Goal: Information Seeking & Learning: Learn about a topic

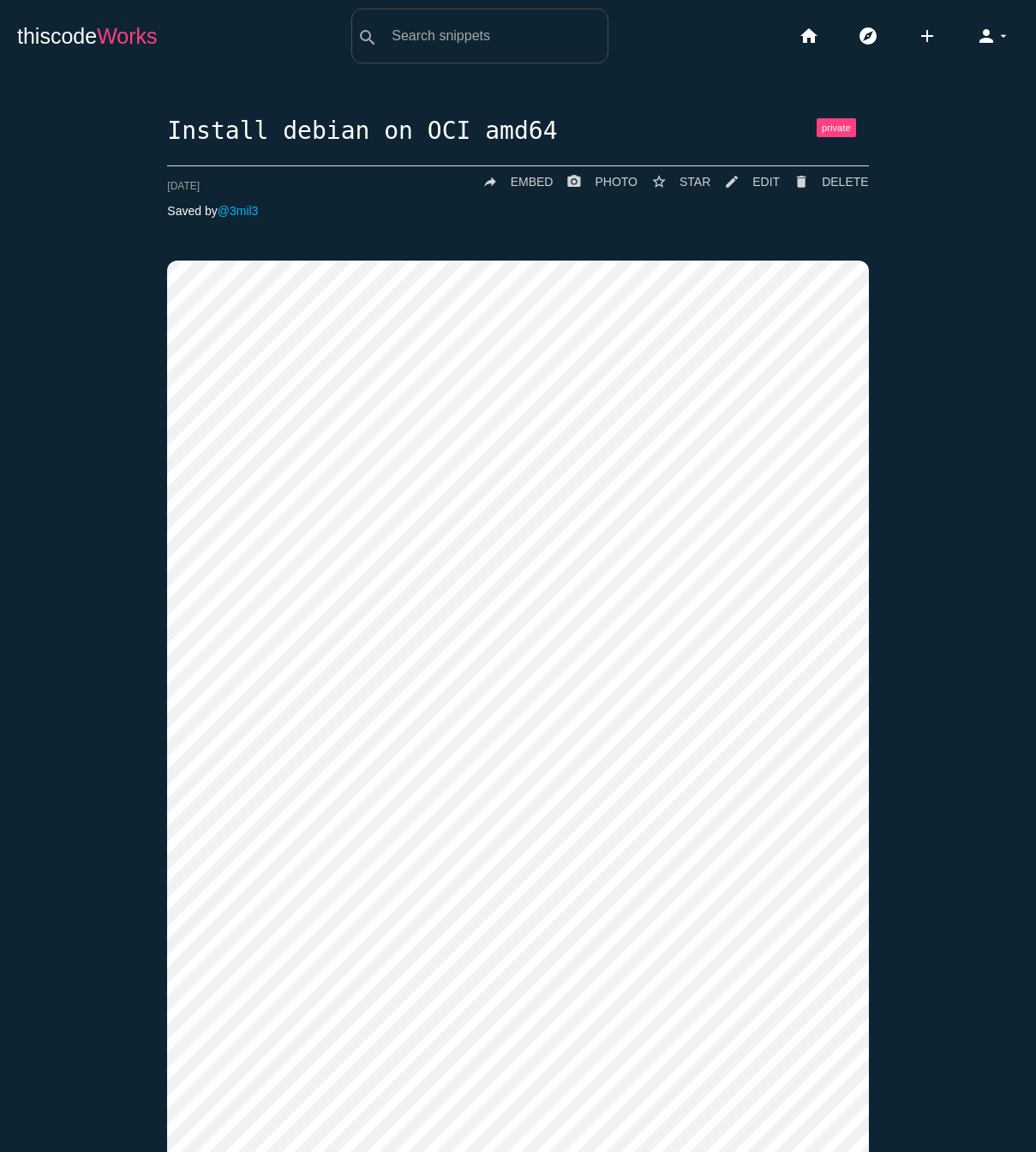
click at [106, 40] on span "Works" at bounding box center [126, 36] width 60 height 24
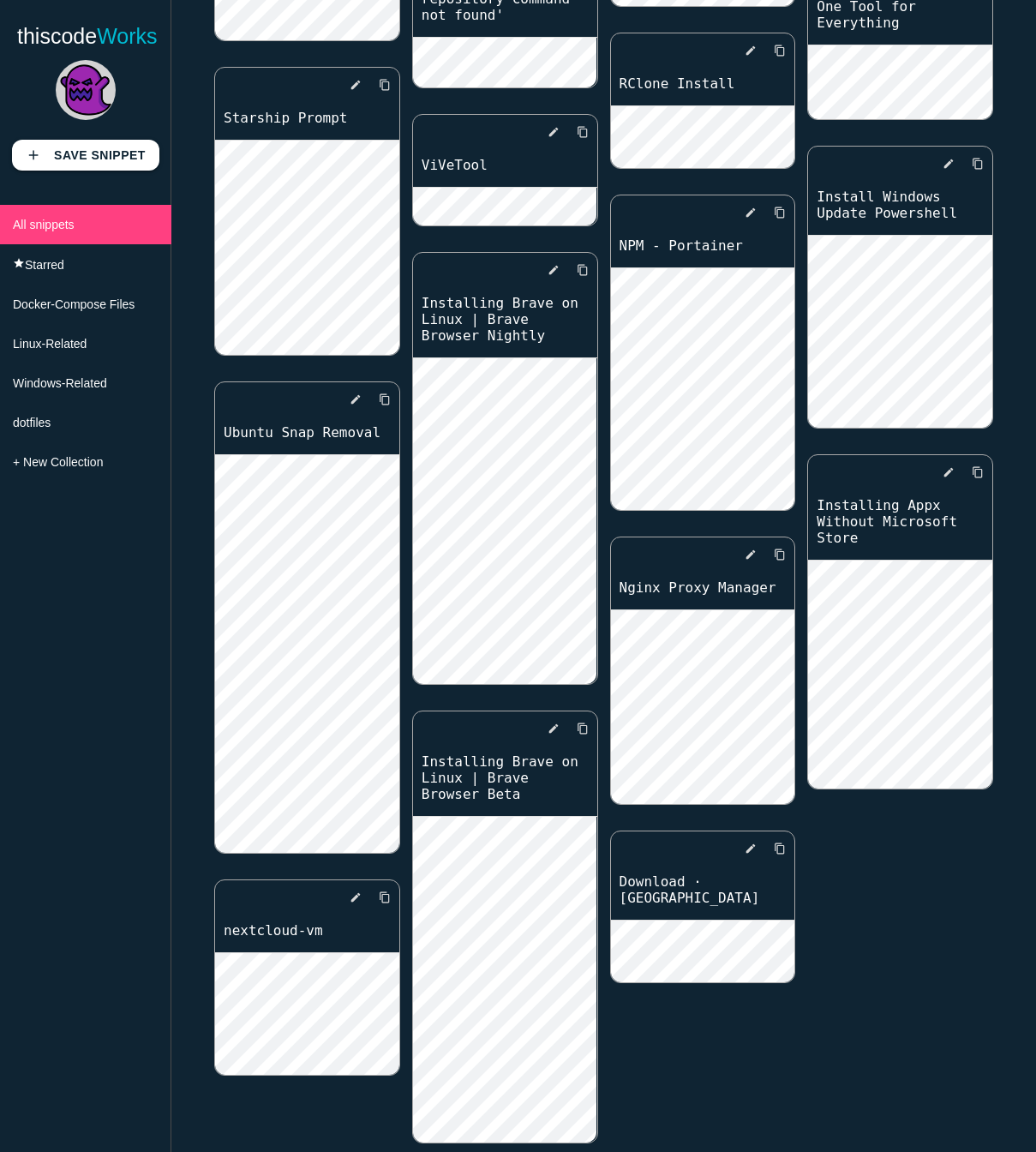
scroll to position [2776, 0]
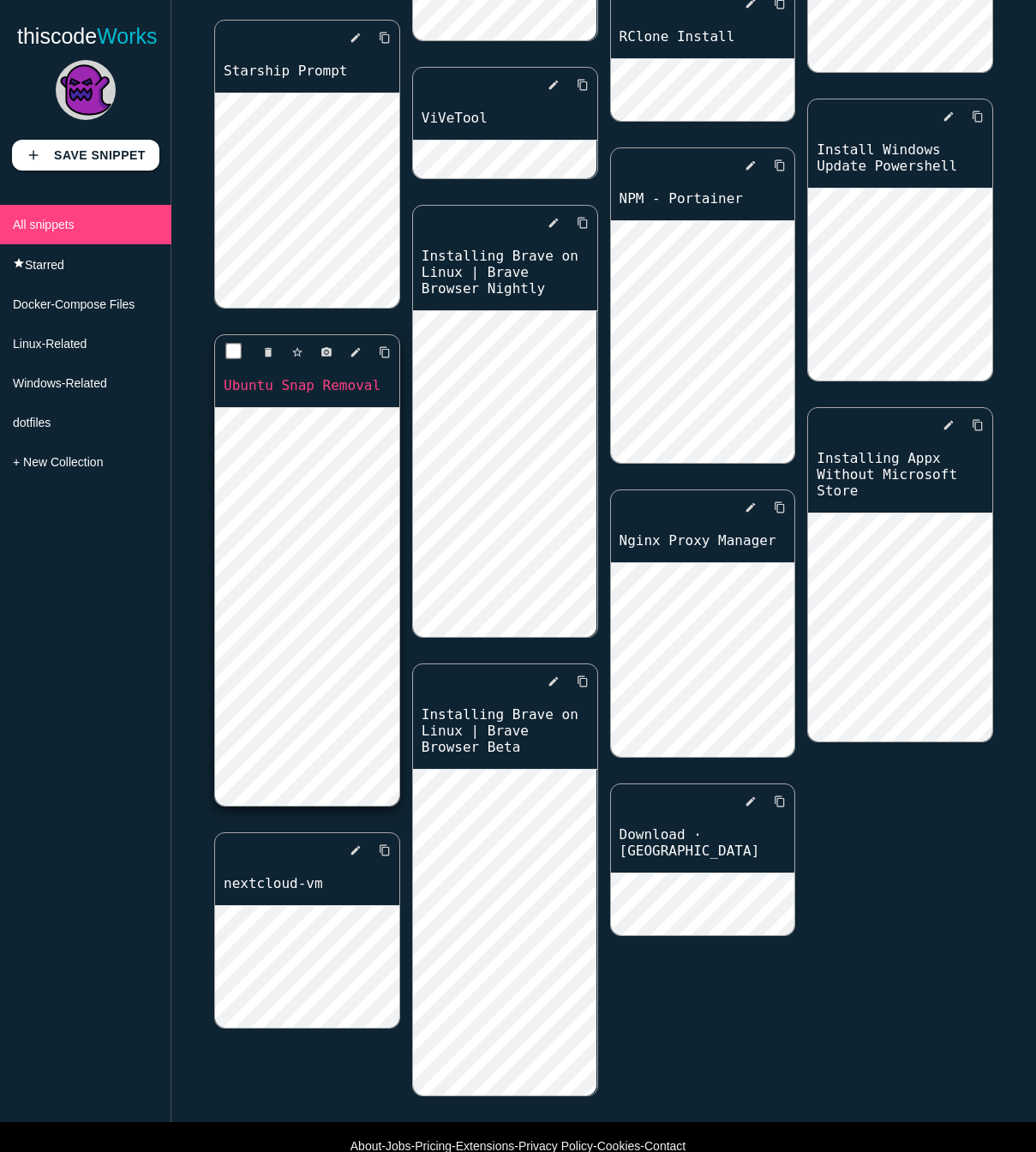
click at [322, 376] on link "Ubuntu Snap Removal" at bounding box center [307, 385] width 185 height 20
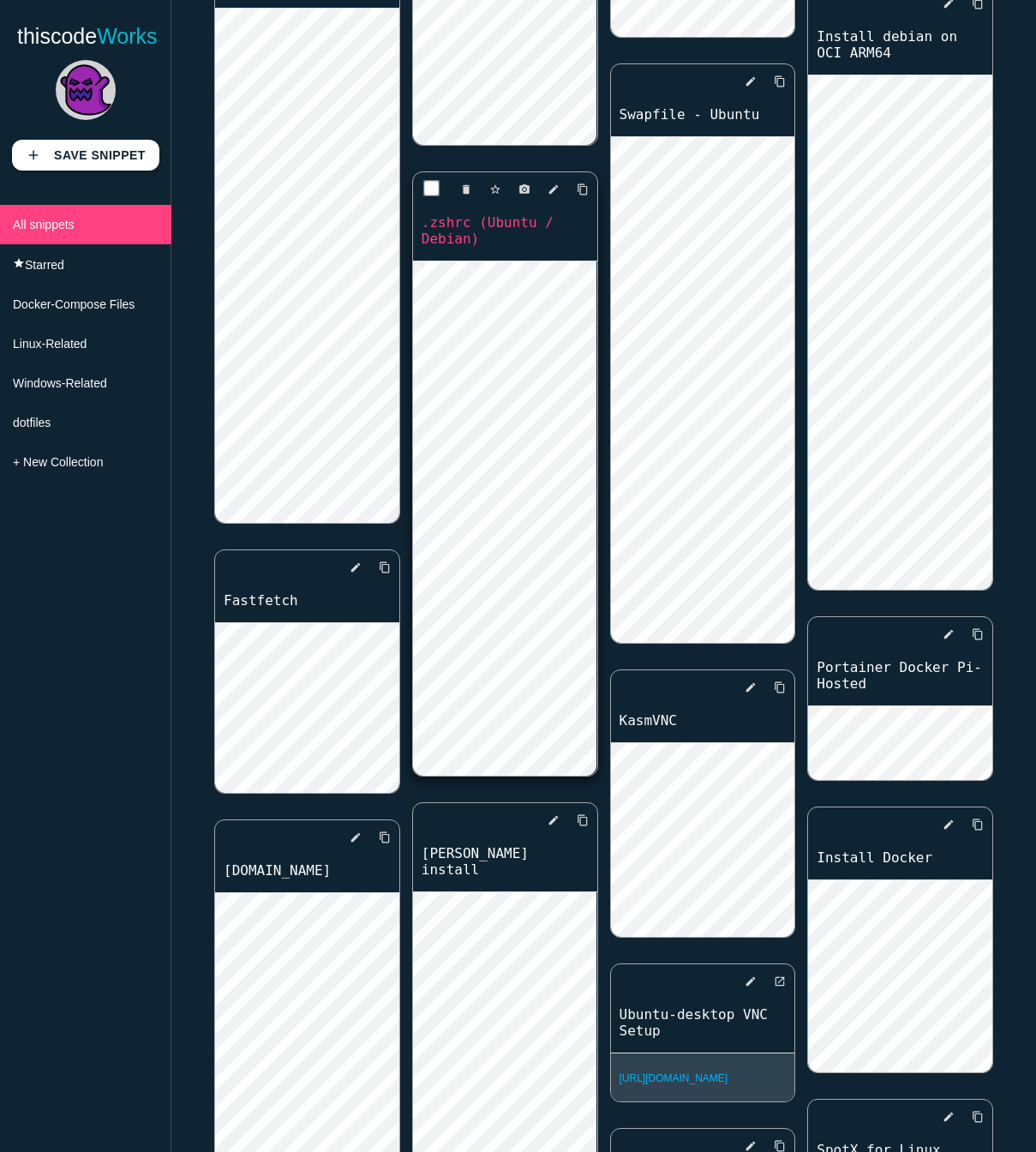
scroll to position [741, 0]
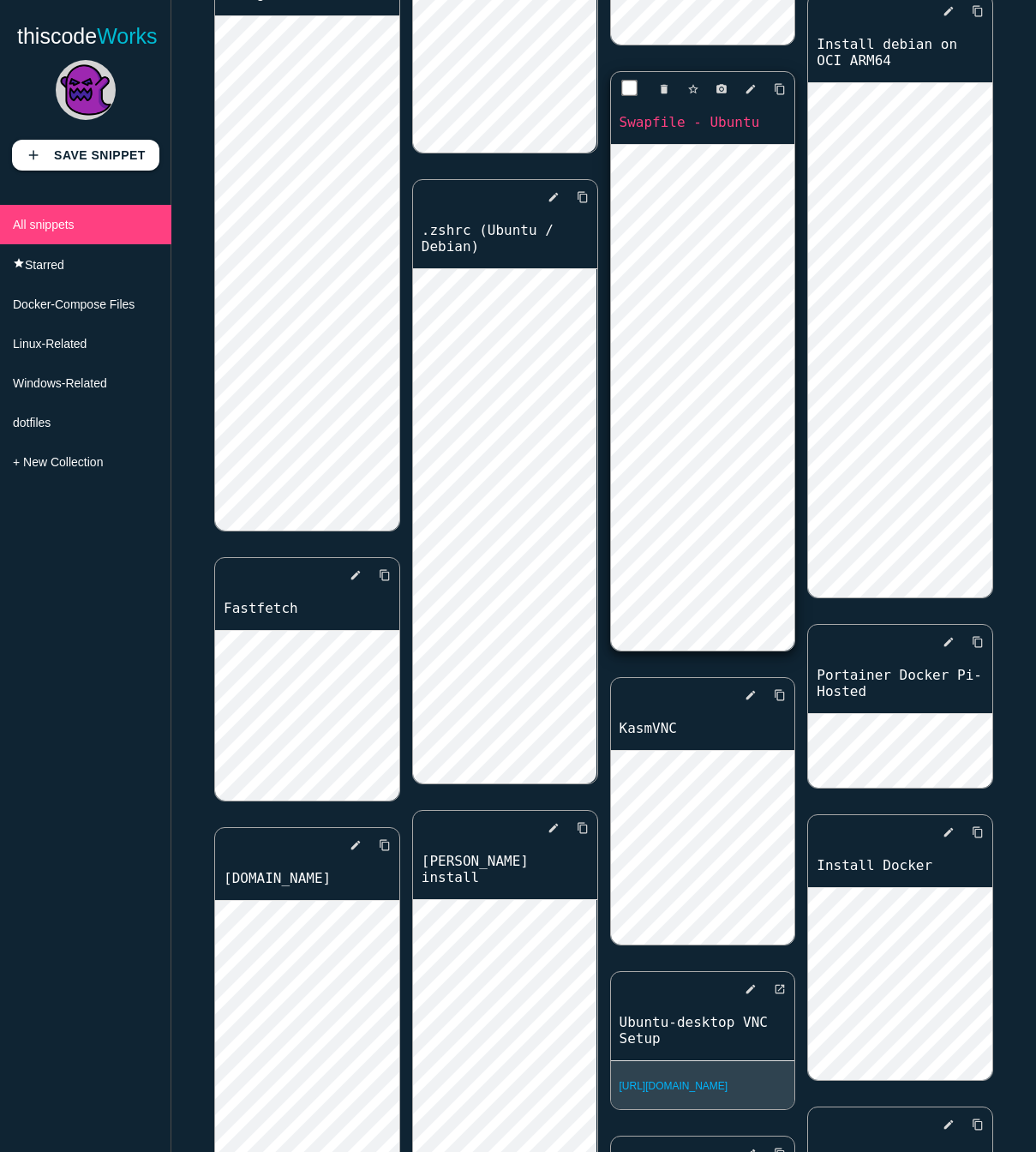
click at [710, 124] on link "Swapfile - Ubuntu" at bounding box center [704, 122] width 185 height 20
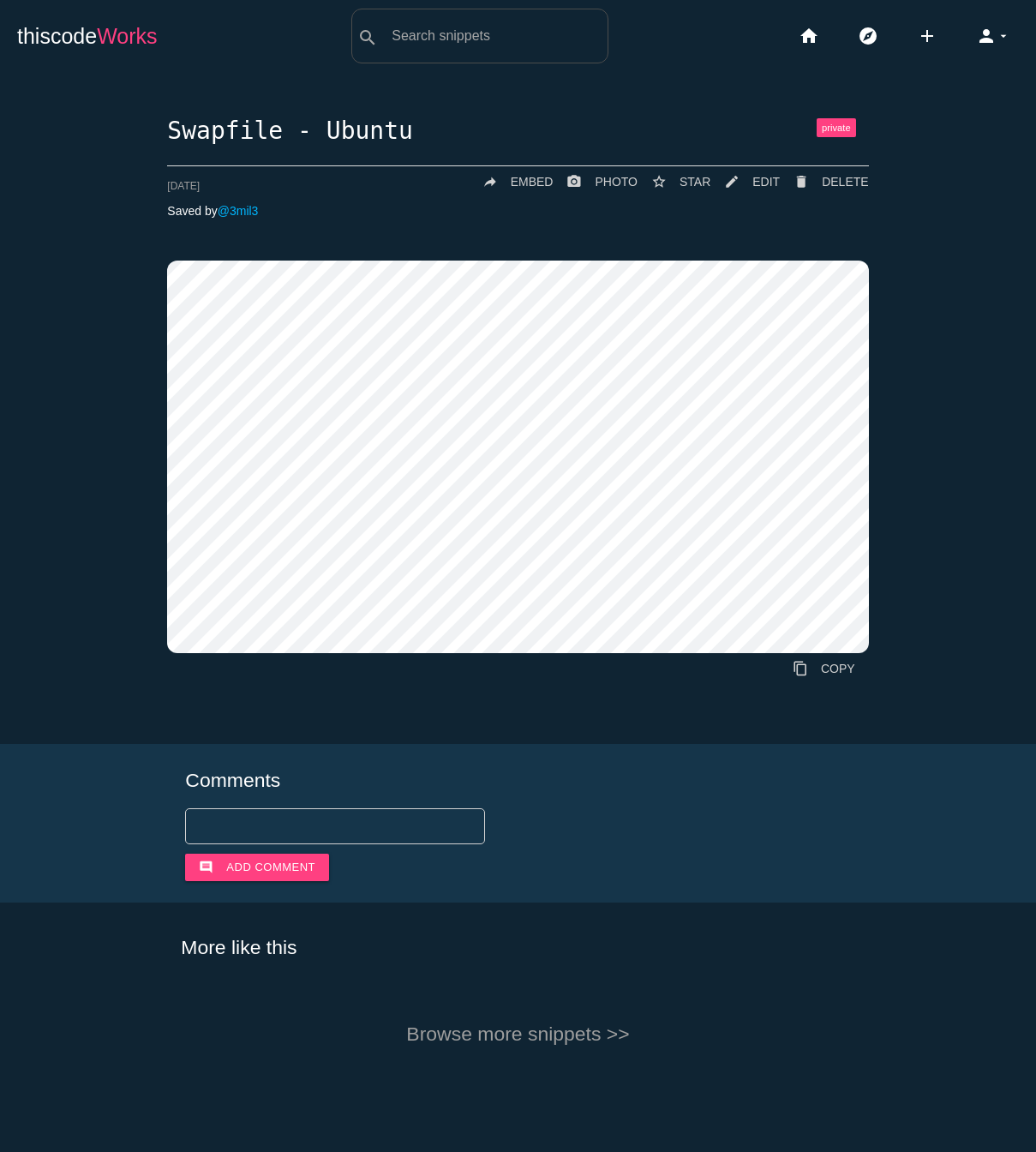
click at [95, 28] on link "thiscode Works" at bounding box center [87, 36] width 141 height 55
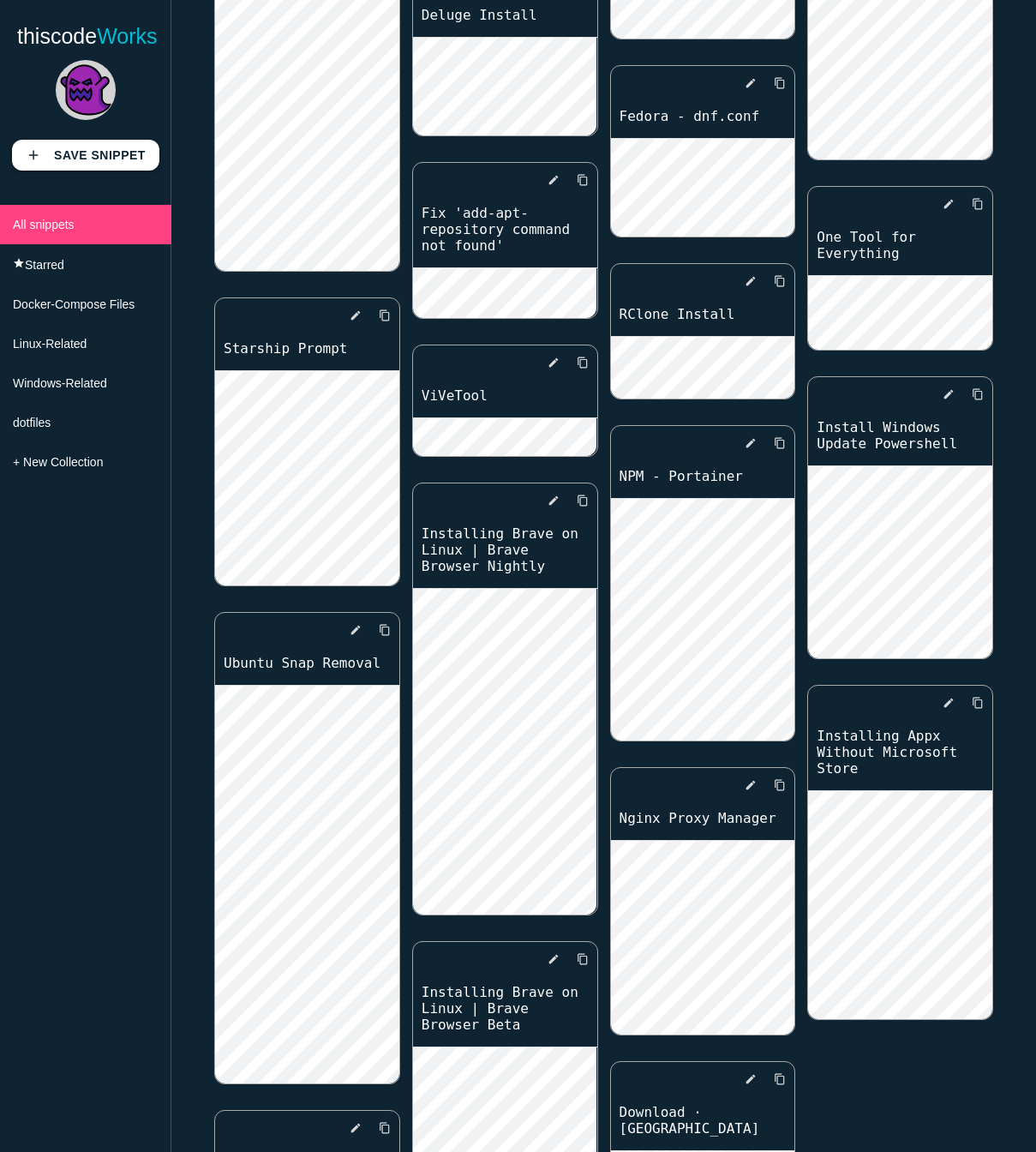
scroll to position [2811, 0]
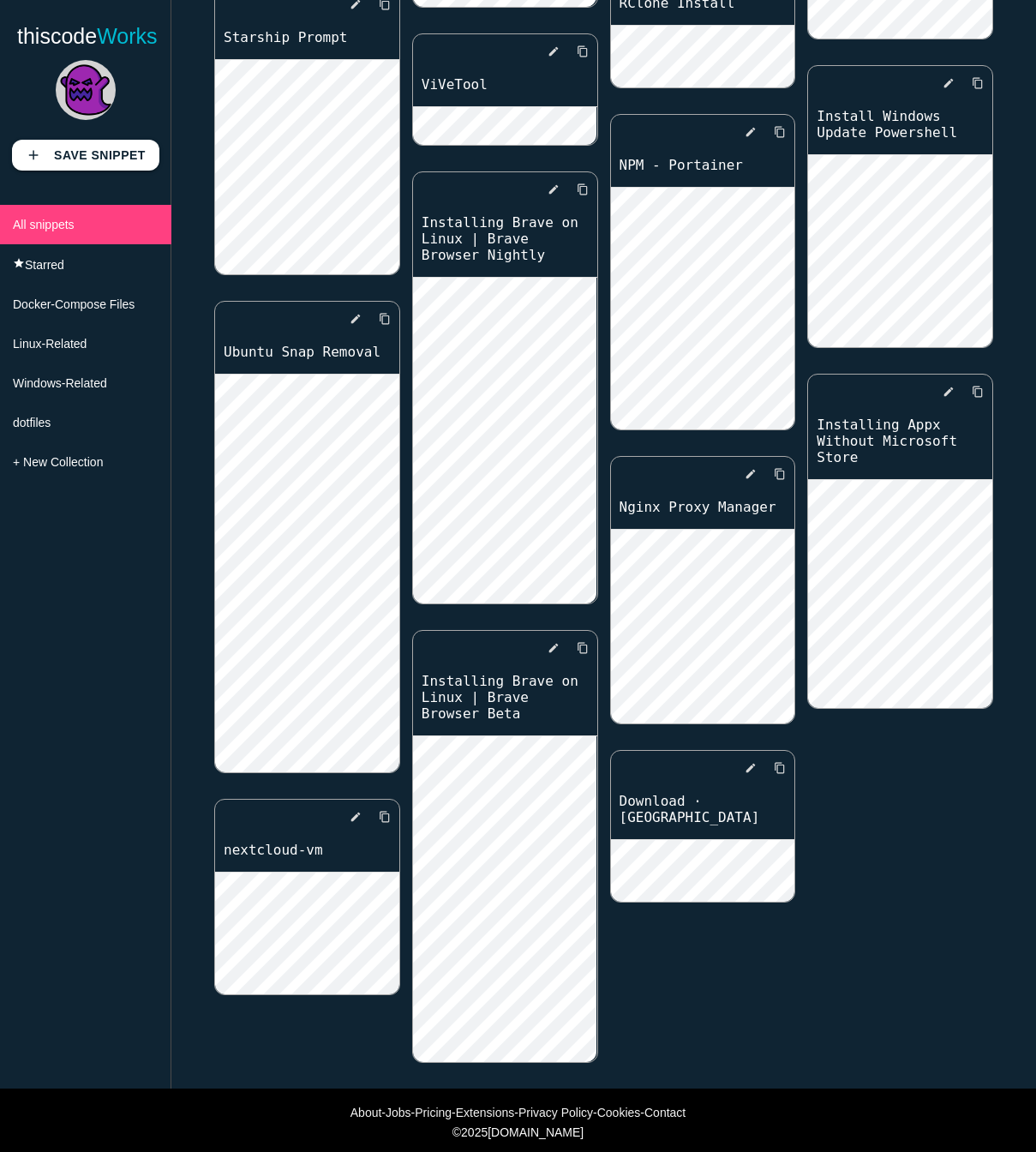
click at [81, 660] on div "add Save Snippet All snippets star Starred Docker-Compose Files Linux-Related W…" at bounding box center [85, 601] width 171 height 1100
